Goal: Task Accomplishment & Management: Manage account settings

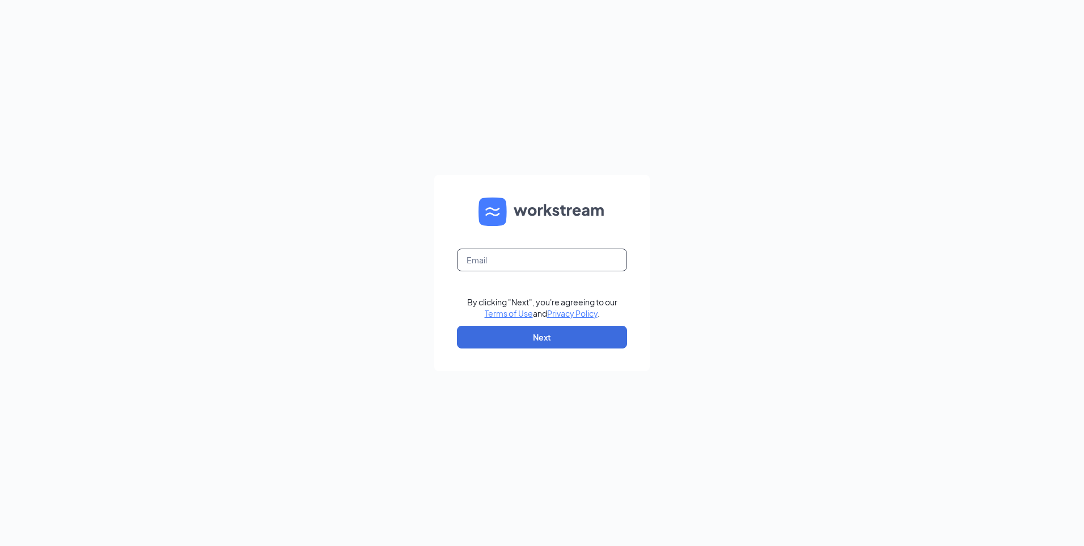
drag, startPoint x: 478, startPoint y: 255, endPoint x: 511, endPoint y: 267, distance: 35.0
click at [480, 254] on input "text" at bounding box center [542, 259] width 170 height 23
type input "lparatsa@paladinsecurity.com"
click at [500, 339] on button "Next" at bounding box center [542, 337] width 170 height 23
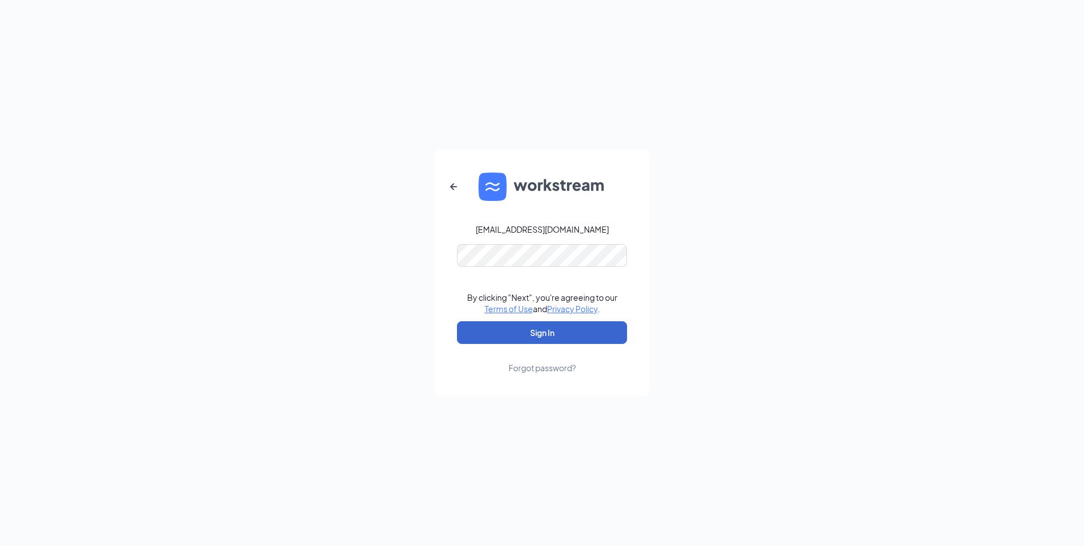
click at [522, 328] on button "Sign In" at bounding box center [542, 332] width 170 height 23
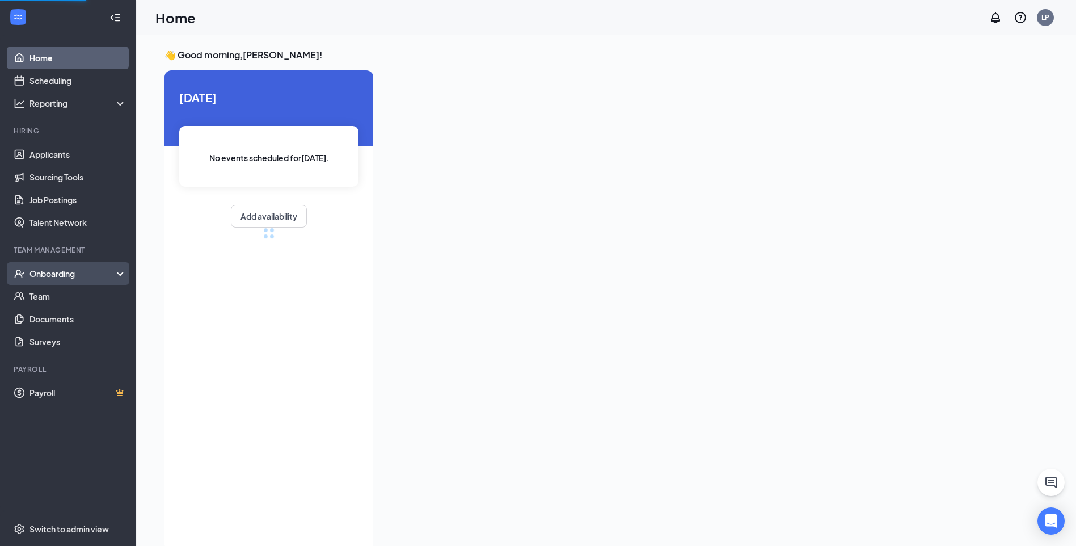
click at [41, 278] on div "Onboarding" at bounding box center [72, 273] width 87 height 11
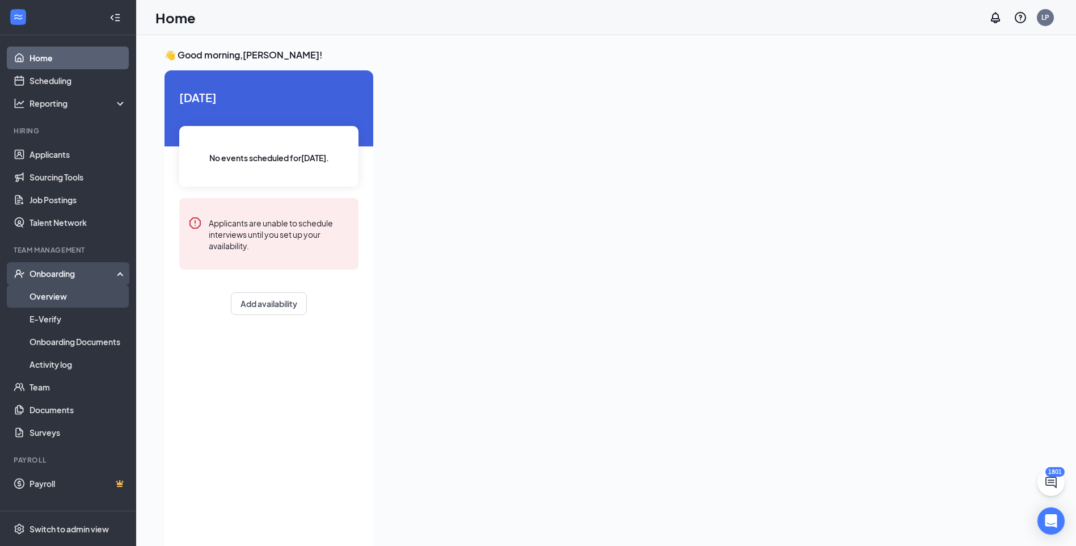
click at [66, 299] on link "Overview" at bounding box center [77, 296] width 97 height 23
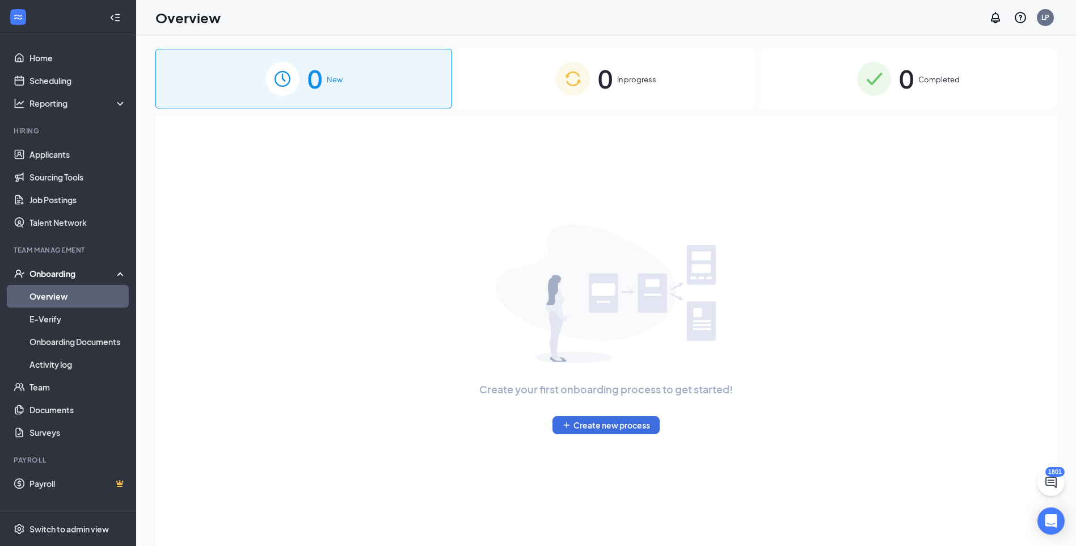
click at [925, 88] on div "0 Completed" at bounding box center [908, 79] width 297 height 60
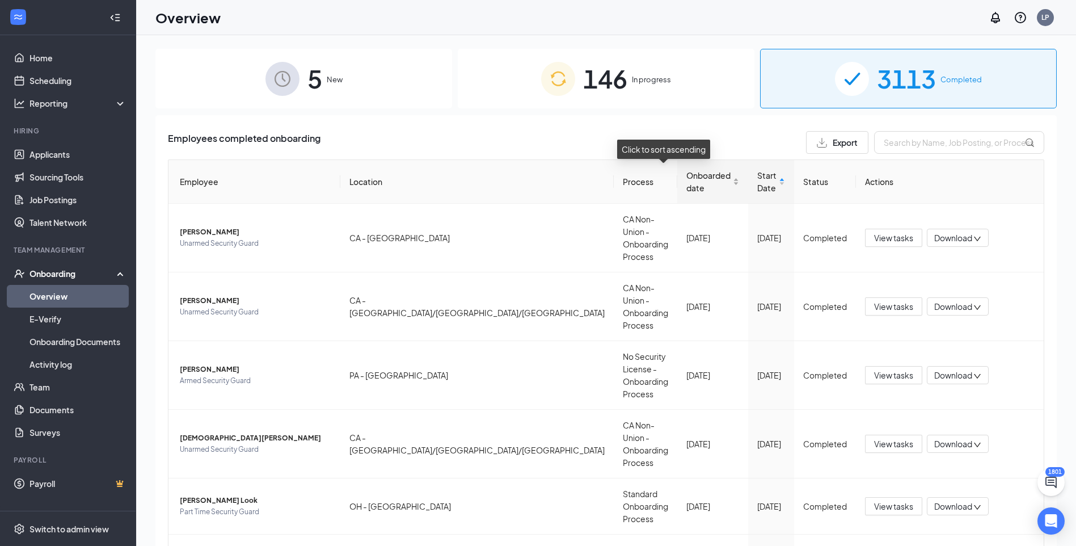
click at [690, 185] on div "Onboarded date" at bounding box center [712, 181] width 53 height 25
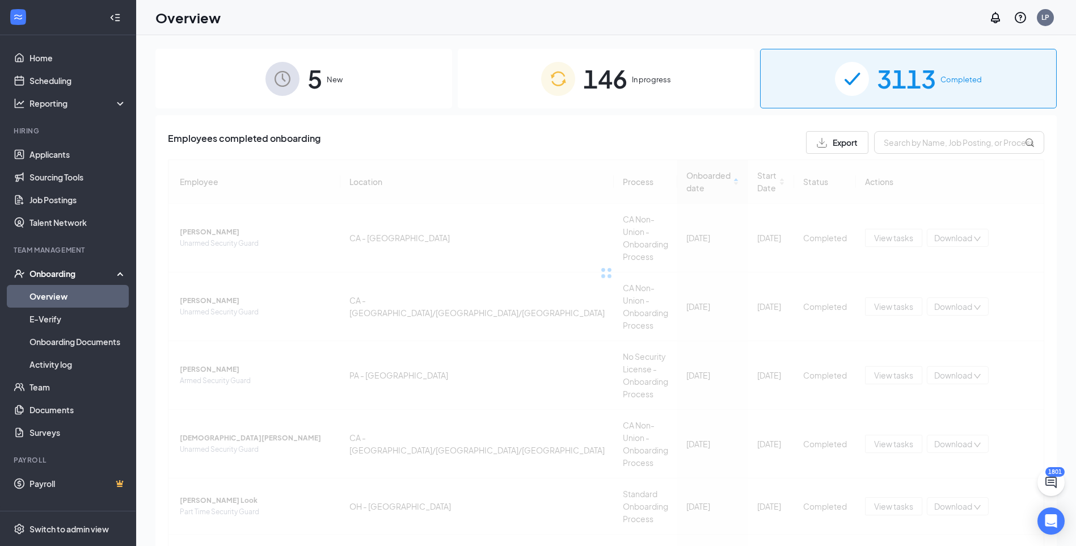
click at [690, 188] on div at bounding box center [606, 272] width 876 height 227
click at [692, 186] on div at bounding box center [606, 272] width 876 height 227
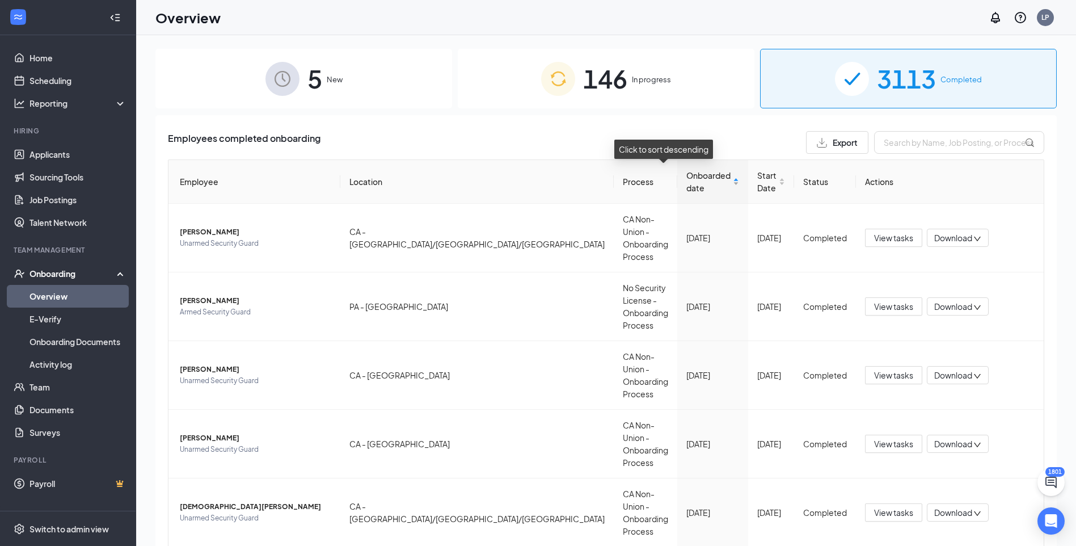
drag, startPoint x: 691, startPoint y: 185, endPoint x: 695, endPoint y: 192, distance: 7.7
click at [691, 184] on div "Onboarded date" at bounding box center [712, 181] width 53 height 25
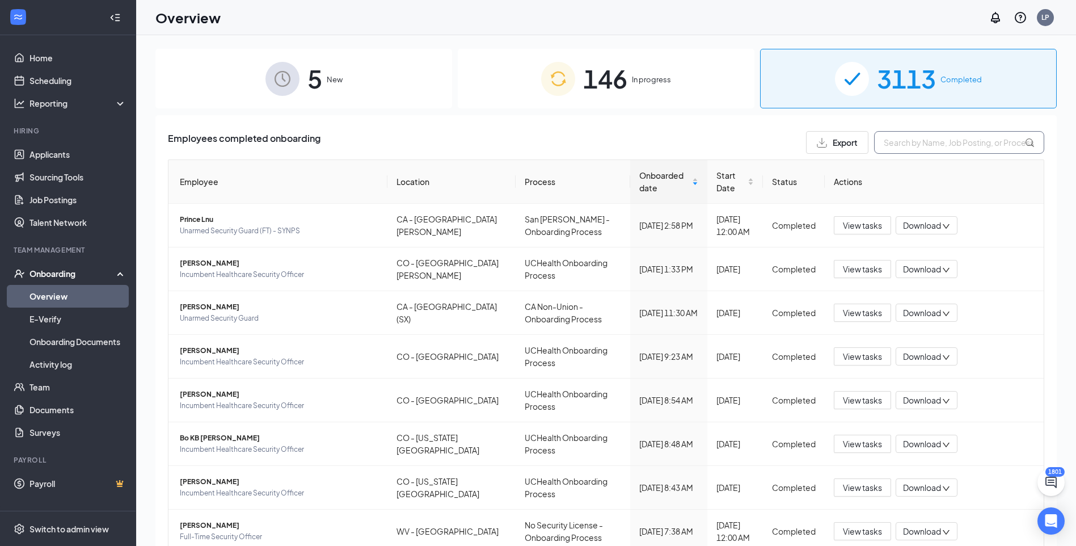
click at [893, 143] on input "text" at bounding box center [959, 142] width 170 height 23
paste input "Mukendi"
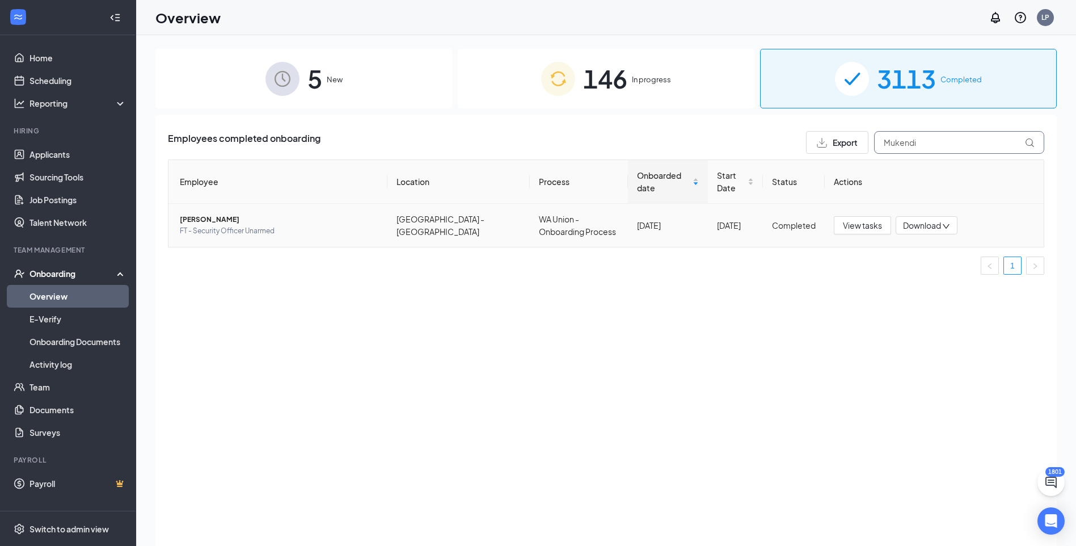
type input "Mukendi"
click at [205, 214] on span "[PERSON_NAME]" at bounding box center [279, 219] width 198 height 11
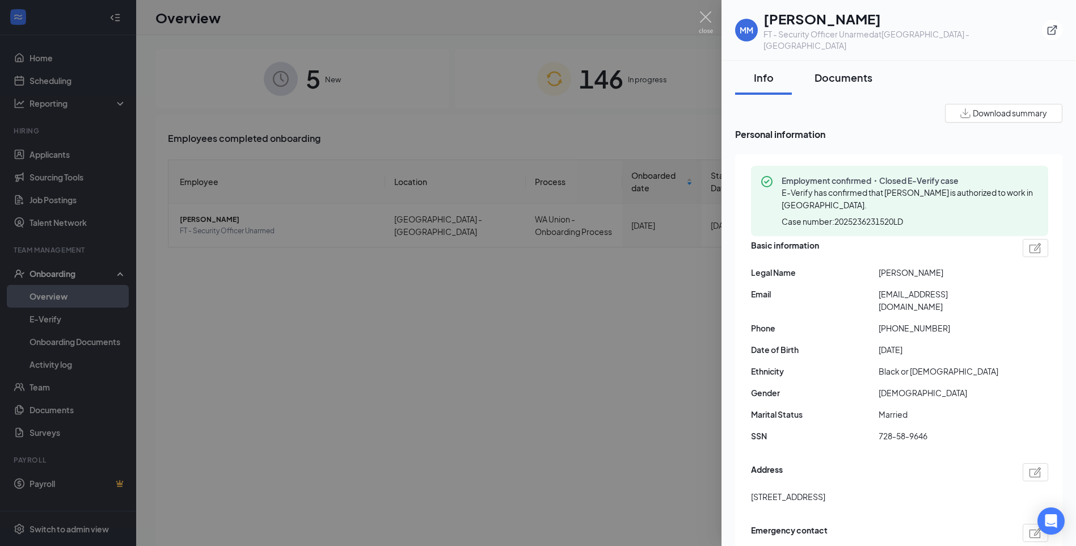
drag, startPoint x: 847, startPoint y: 69, endPoint x: 879, endPoint y: 78, distance: 33.6
click at [847, 70] on div "Documents" at bounding box center [843, 77] width 58 height 14
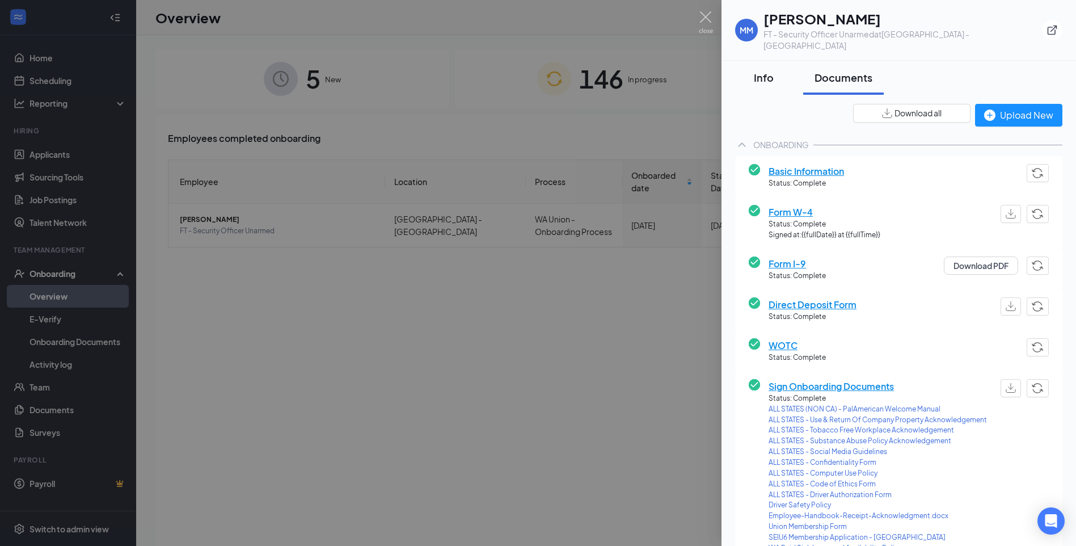
click at [766, 70] on div "Info" at bounding box center [763, 77] width 34 height 14
